Goal: Book appointment/travel/reservation

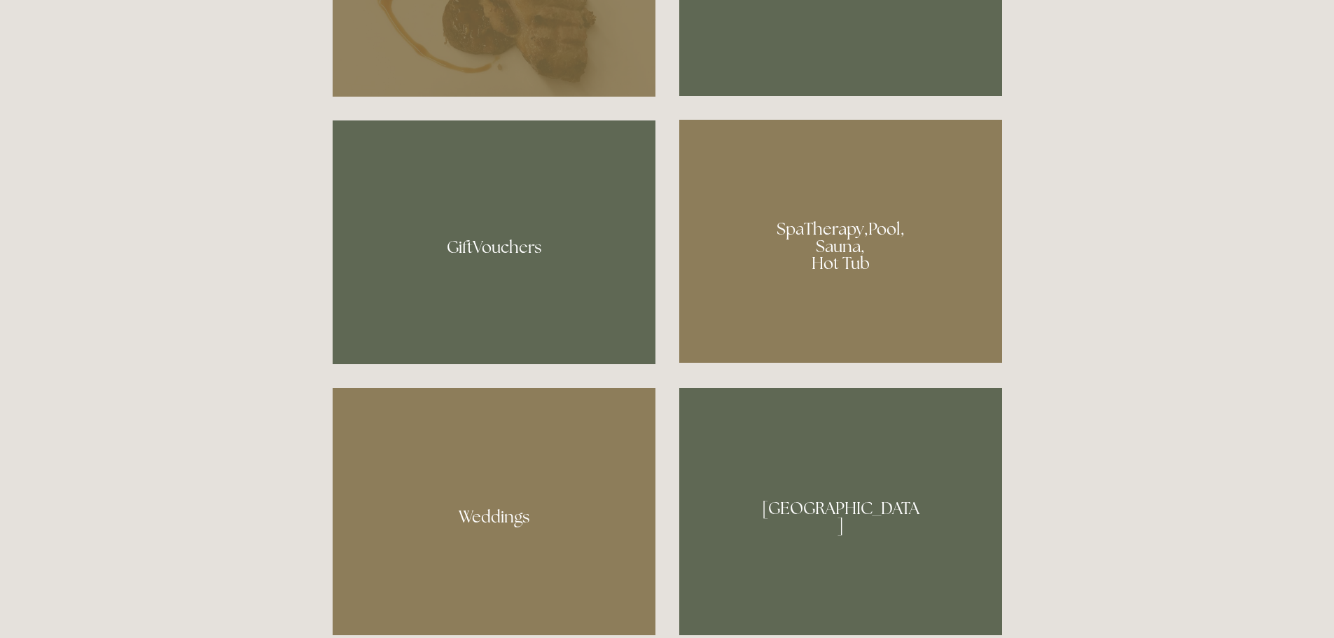
scroll to position [1050, 0]
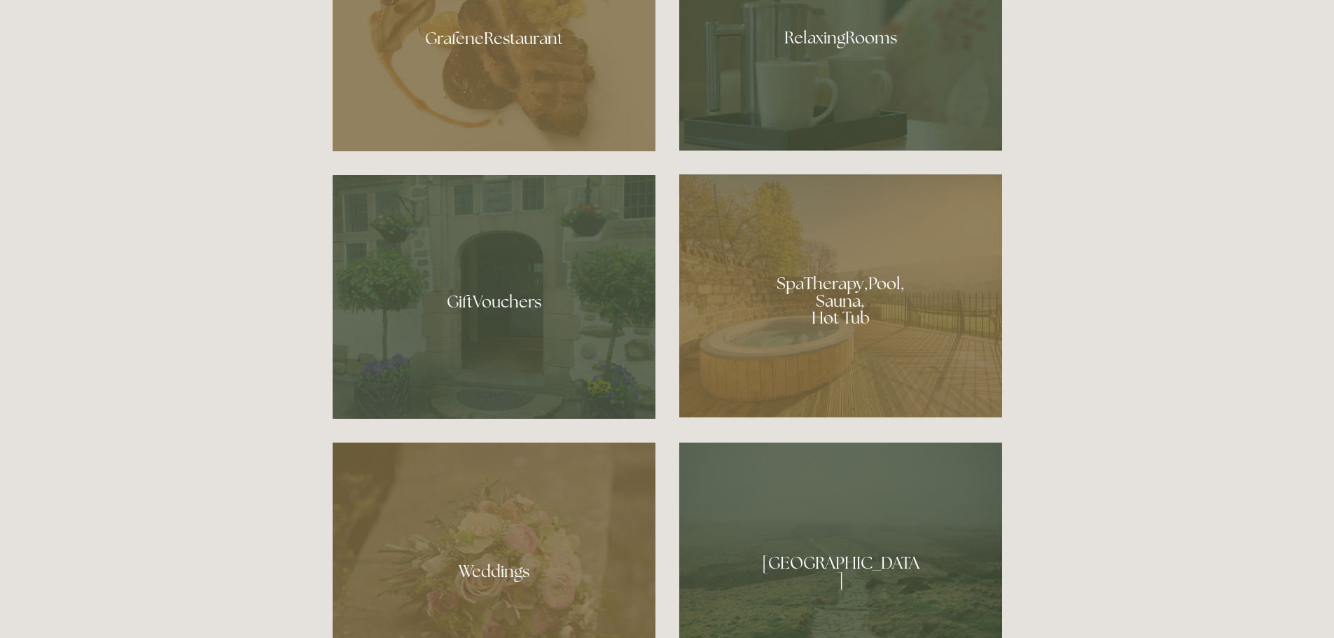
click at [834, 291] on div at bounding box center [840, 295] width 323 height 243
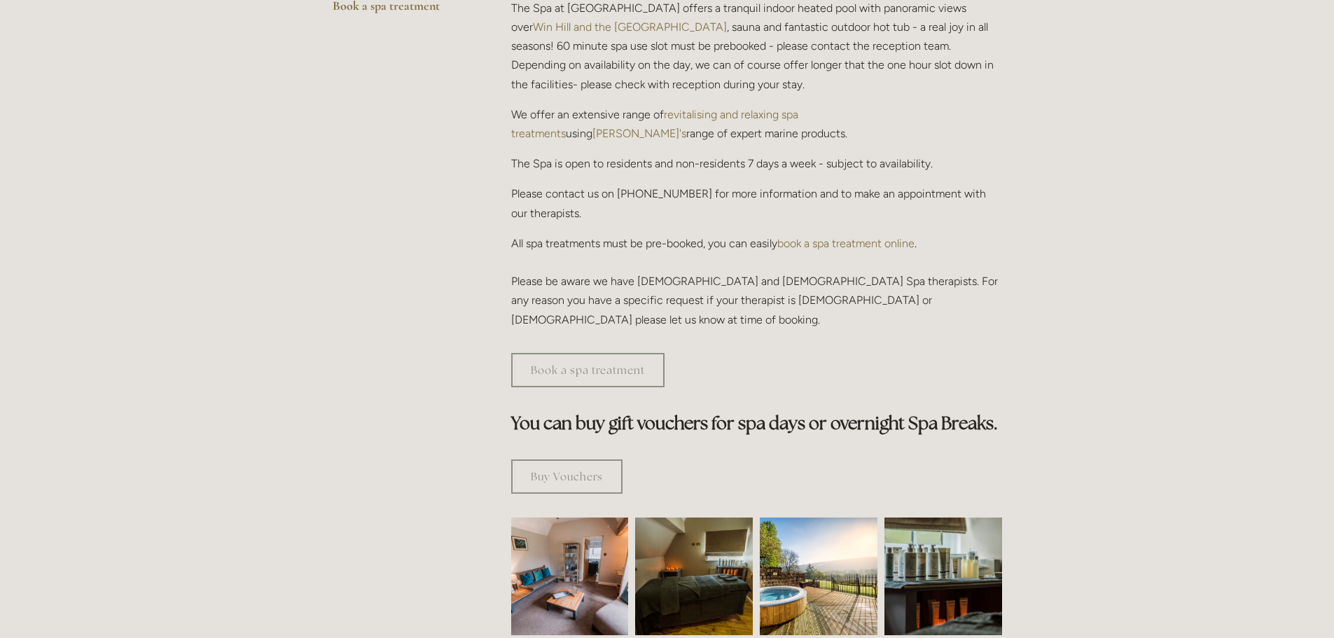
scroll to position [140, 0]
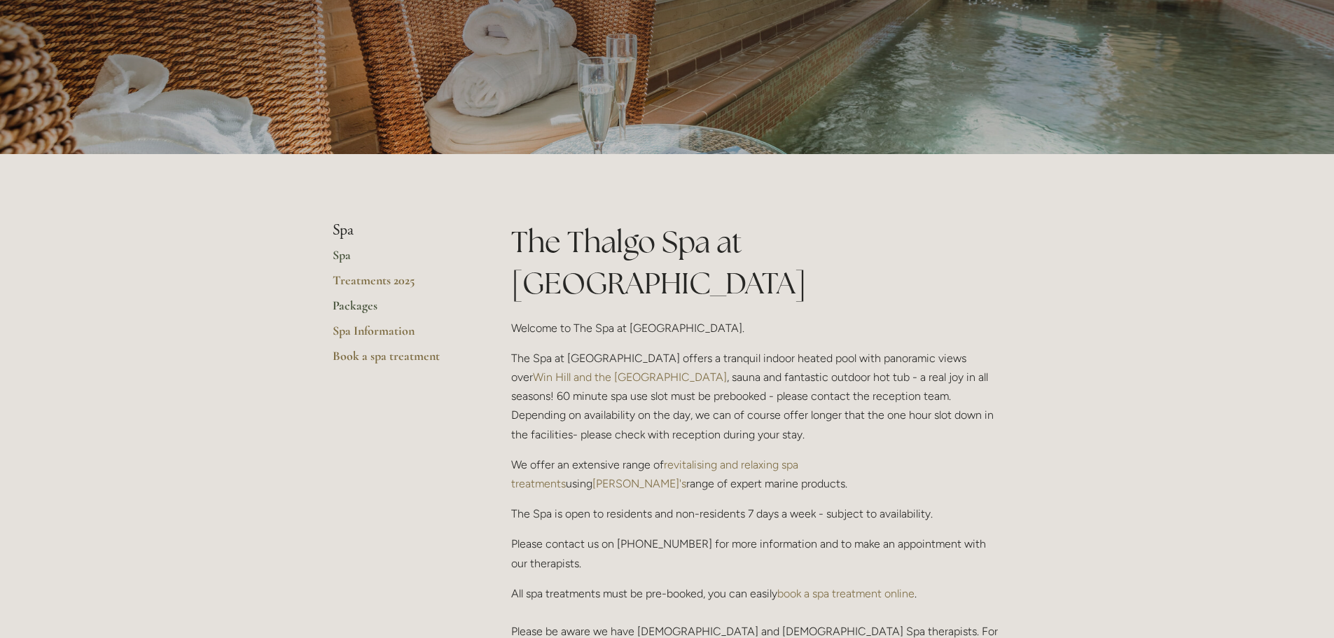
click at [344, 305] on link "Packages" at bounding box center [400, 310] width 134 height 25
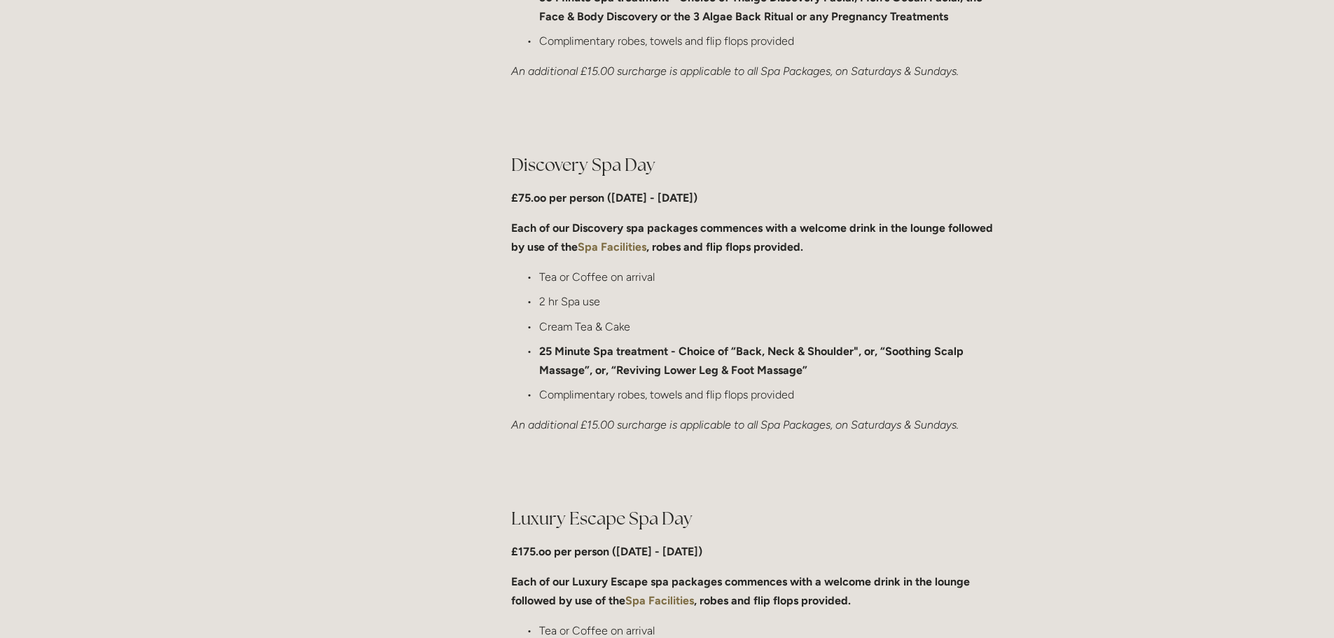
scroll to position [1050, 0]
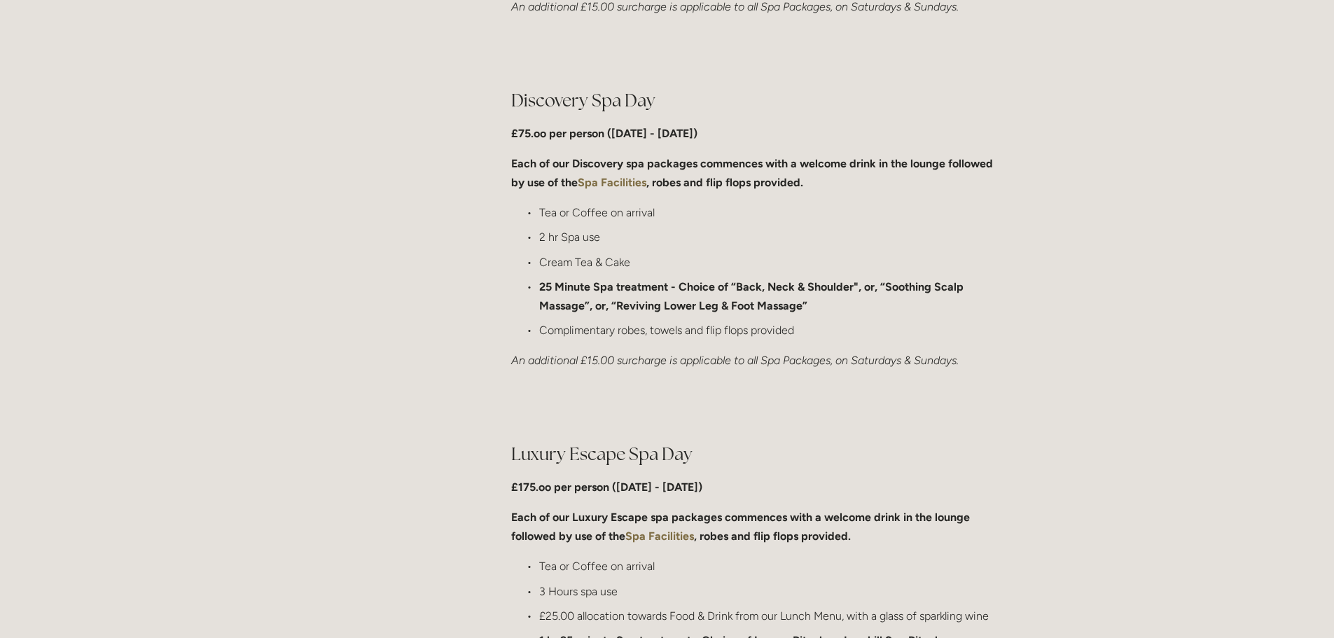
click at [604, 182] on strong "Spa Facilities" at bounding box center [612, 182] width 69 height 13
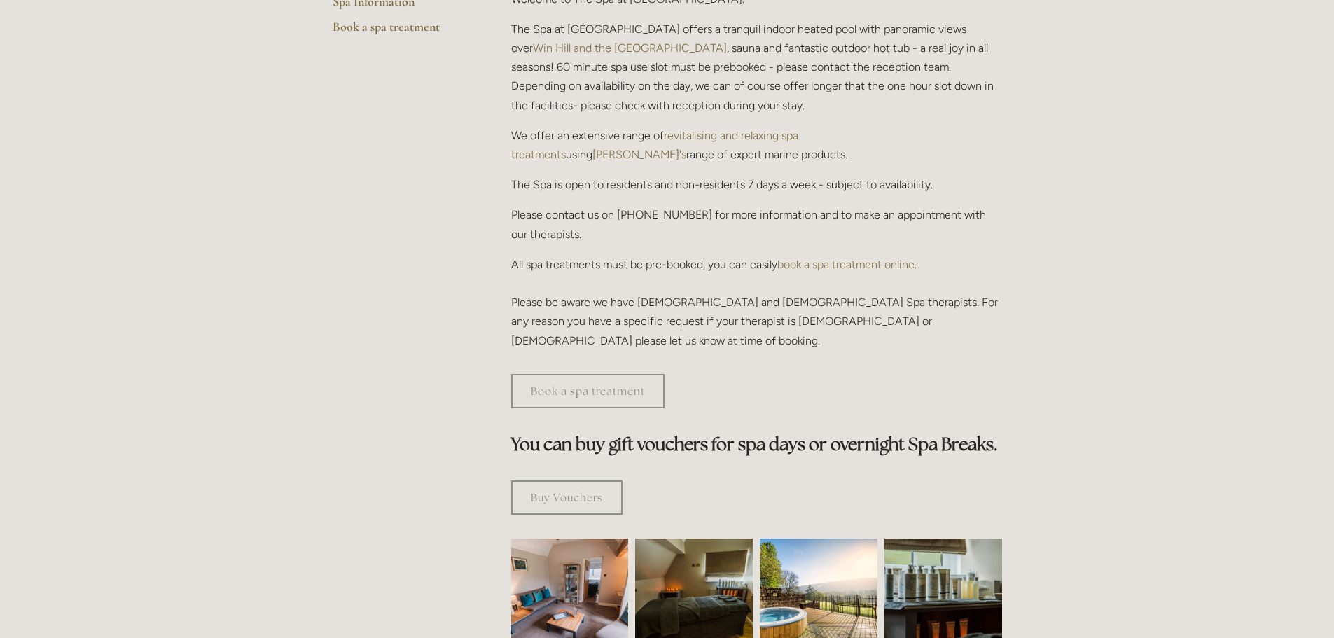
scroll to position [560, 0]
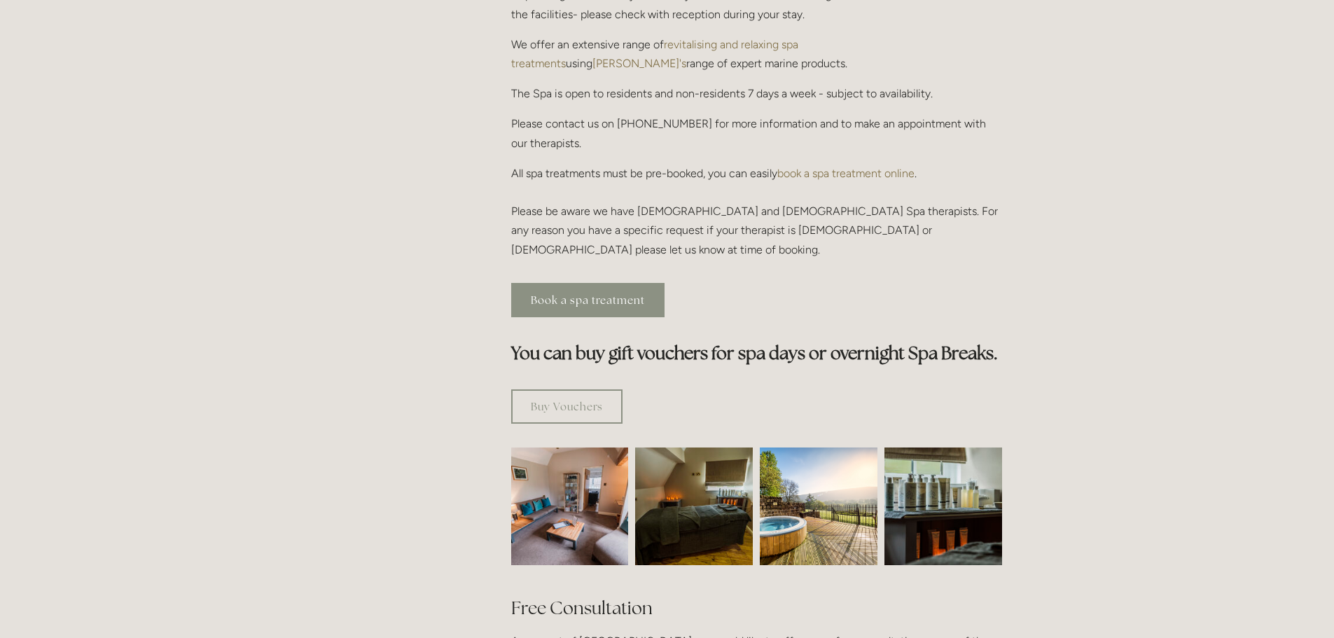
click at [583, 283] on link "Book a spa treatment" at bounding box center [587, 300] width 153 height 34
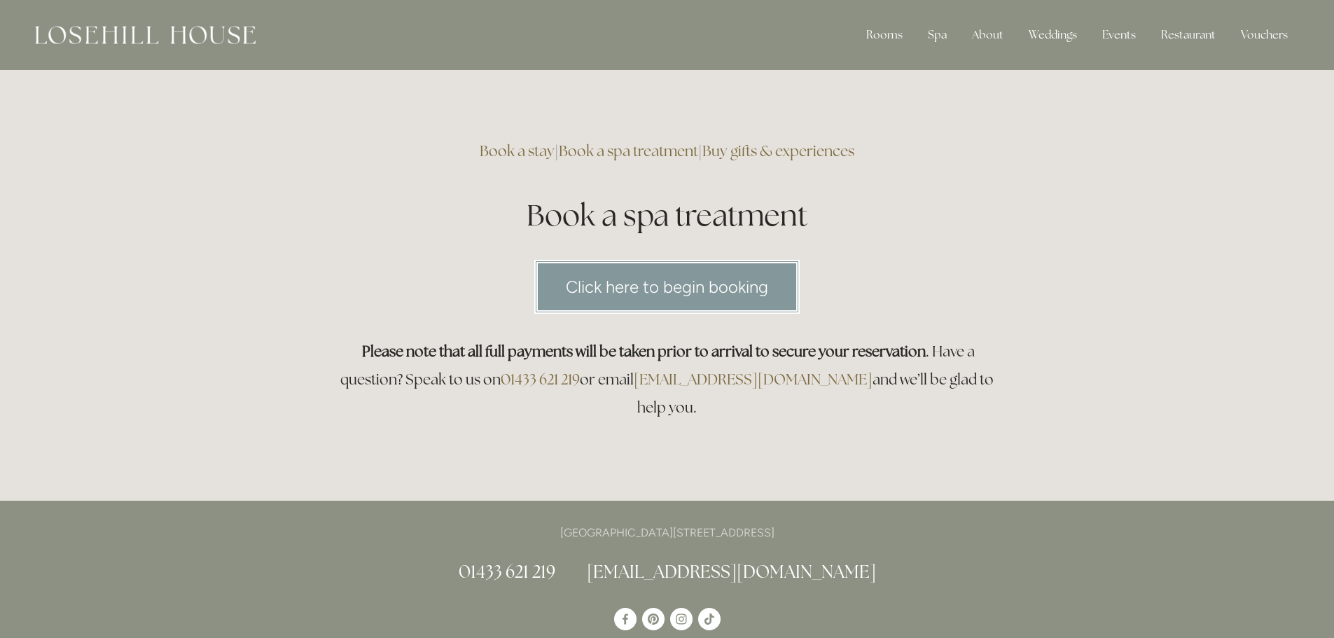
click at [692, 279] on link "Click here to begin booking" at bounding box center [666, 287] width 265 height 54
